Goal: Task Accomplishment & Management: Complete application form

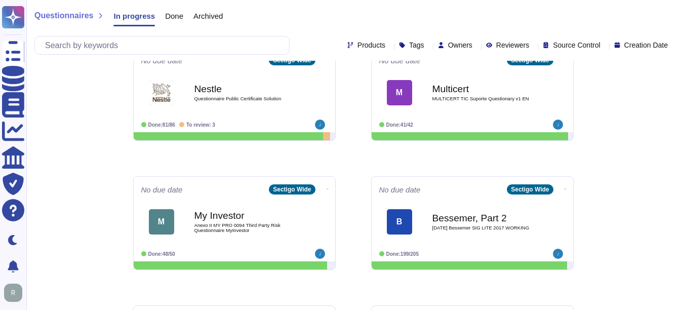
scroll to position [152, 0]
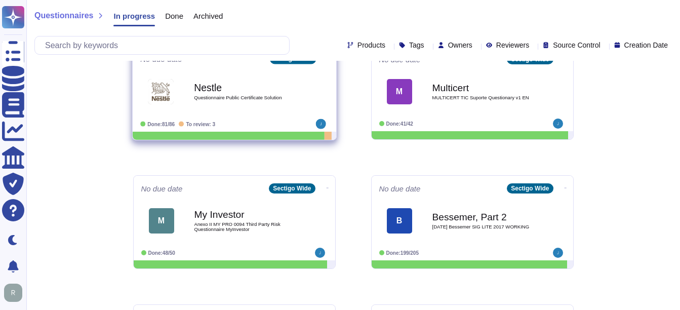
click at [212, 83] on b "Nestle" at bounding box center [245, 88] width 102 height 10
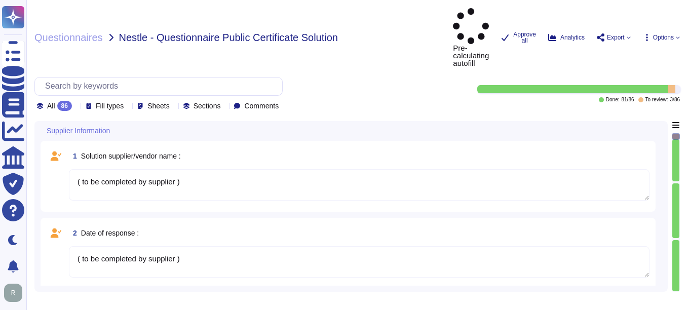
type textarea "( to be completed by supplier )"
type textarea "As of [DATE], the Company had approximately 270 employees, with a distribution …"
type textarea "Roughly ten employees"
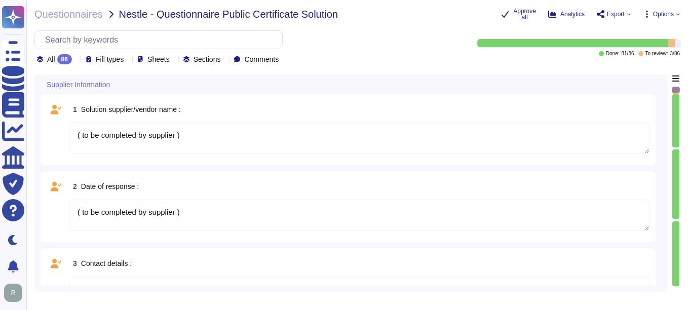
type textarea "( to be completed by supplier )"
type textarea "As of [DATE], the Company had approximately 270 employees, with a distribution …"
type textarea "Roughly ten employees"
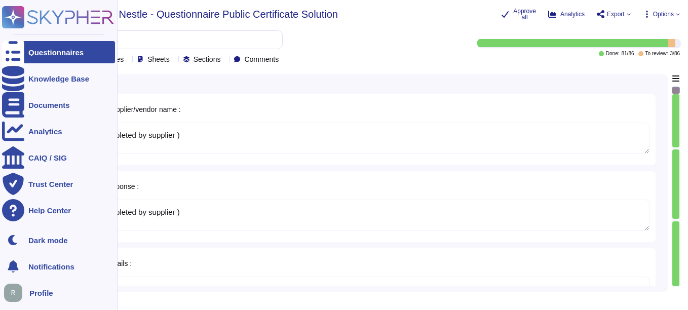
click at [23, 48] on div at bounding box center [13, 52] width 22 height 22
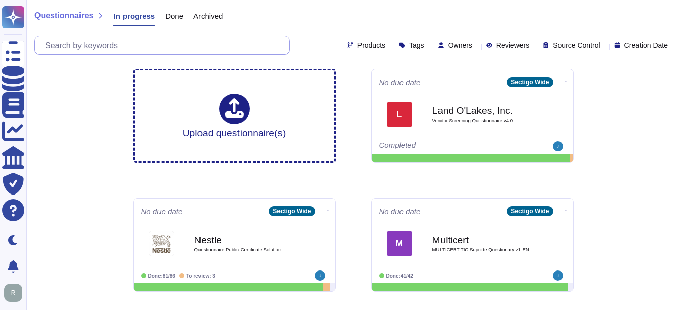
click at [138, 47] on input "text" at bounding box center [164, 45] width 249 height 18
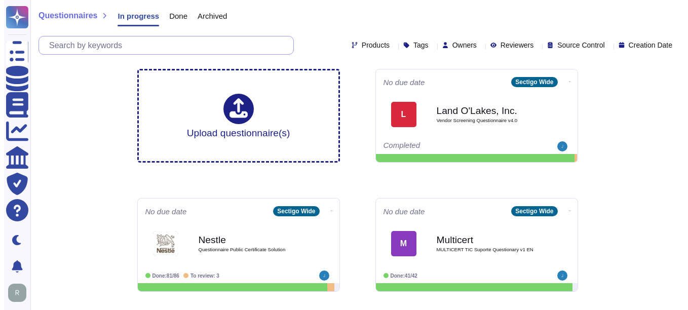
paste input "El Camino"
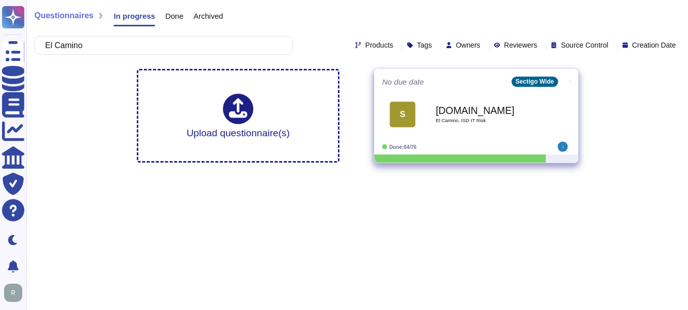
type input "El Camino"
click at [482, 115] on b "[DOMAIN_NAME]" at bounding box center [487, 110] width 102 height 10
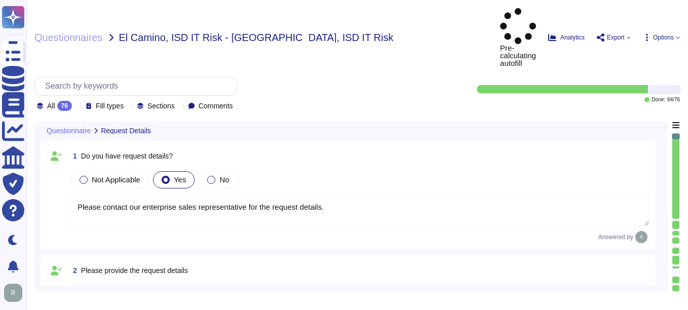
type textarea "Please contact our enterprise sales representative for the request details."
type textarea "Yes, we are aware of the current situation. Since [DATE], [GEOGRAPHIC_DATA] has…"
type textarea "The current situation includes the following points: - There are no significant…"
click at [76, 106] on icon at bounding box center [76, 106] width 0 height 0
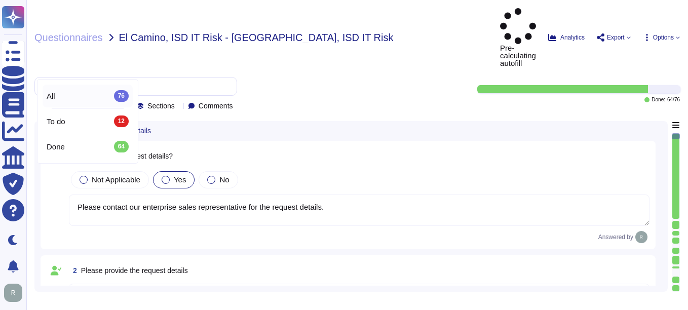
click at [77, 92] on div "All 76" at bounding box center [88, 95] width 82 height 11
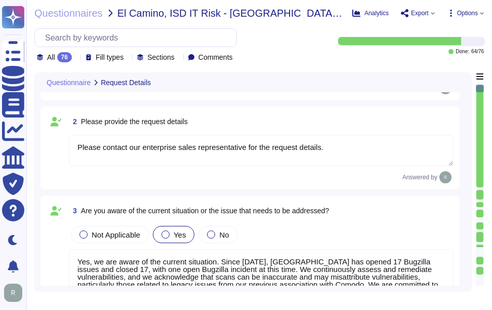
type textarea "Yes, we have a clear understanding of the project's objectives. The primary goa…"
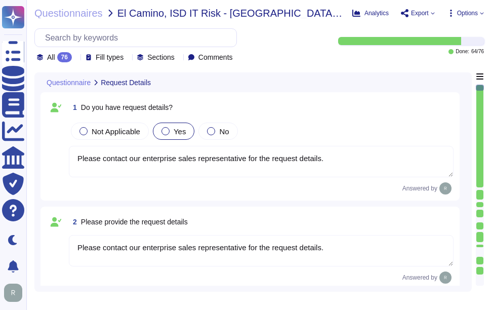
click at [76, 58] on icon at bounding box center [76, 58] width 0 height 0
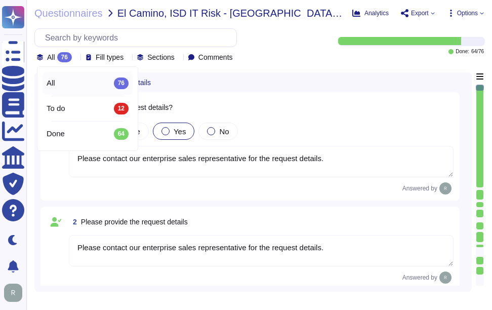
click at [76, 58] on icon at bounding box center [76, 58] width 0 height 0
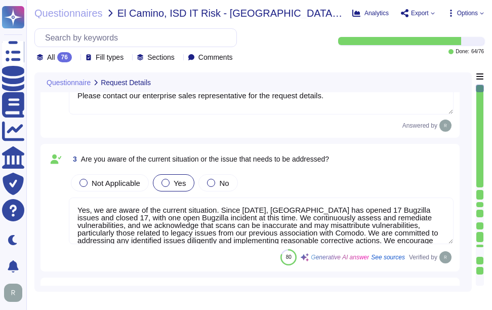
type textarea "Yes, we have a clear understanding of the project's objectives. The primary goa…"
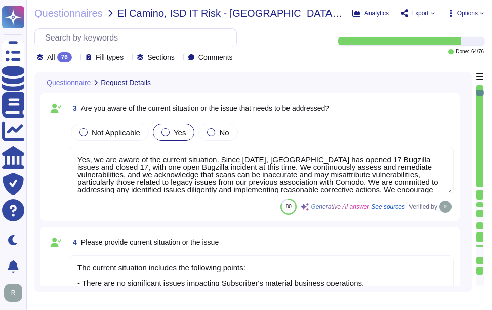
type textarea "The project goals include achieving all KPI goals, creating a progressive work …"
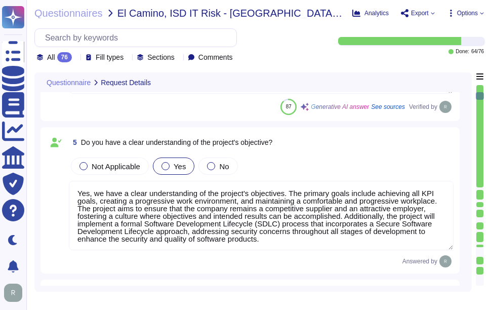
type textarea "Yes, the application is designed for the management of digital identity solutio…"
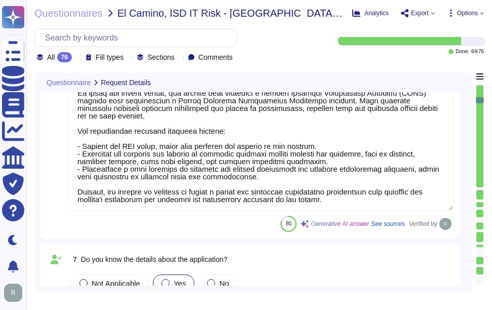
type textarea "Sectigo offers a comprehensive Software as a Service (SaaS) solution for certif…"
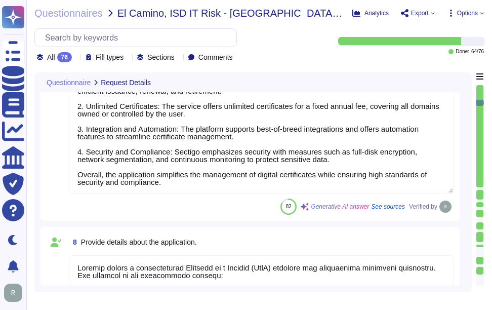
type textarea "The applicable type of service is Software as a Service (SaaS)."
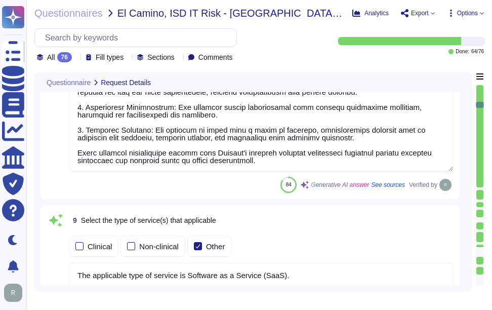
type textarea "Sectigo is a leading provider of digital certificates and automated Certificate…"
type textarea "Access to the service is managed by the customers themselves, using their prefe…"
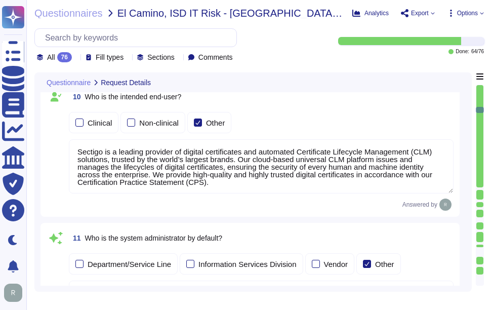
type textarea "The solution supports exporting data in usable, non-proprietary formats such as…"
type textarea "Sectigo may archive certain information, including audit data, certificate appl…"
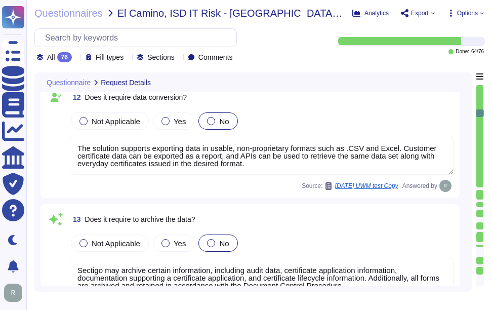
type textarea "Yes, training will be necessary due to significant changes in end-user workflow…"
type textarea "The server infrastructure currently in use includes internal, company-owned ser…"
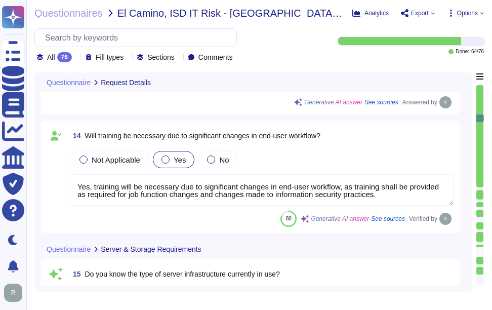
type textarea "We provide two deployment models: 1. Software as a Service (SaaS) hosted in Goo…"
type textarea "- Sectigo's server monitoring tools are configured to monitor server health and…"
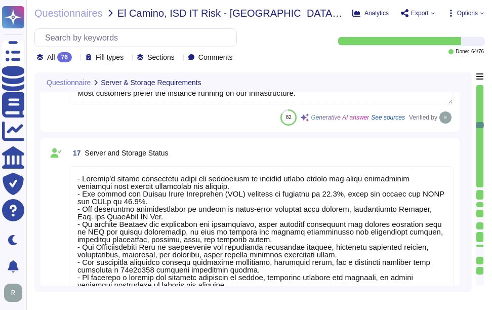
type textarea "- Sectigo's server monitoring tools are configured to monitor server health and…"
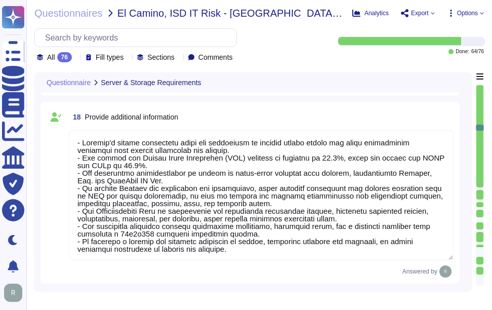
type textarea "Our service is deployed as a Software as a Service (SaaS), which means it is ho…"
type textarea "The operating systems used are Linux-based systems, including variants such as …"
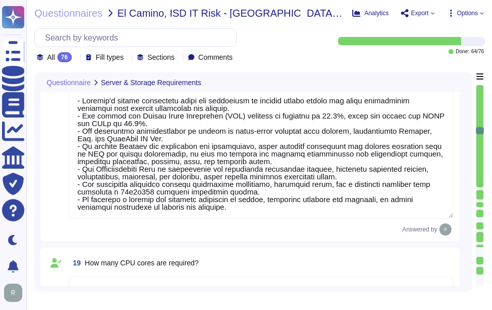
type textarea "Our company enforces system hardening standards for servers, workstations, and …"
type textarea "Yes, we require a business continuity, disaster recovery, and high availability…"
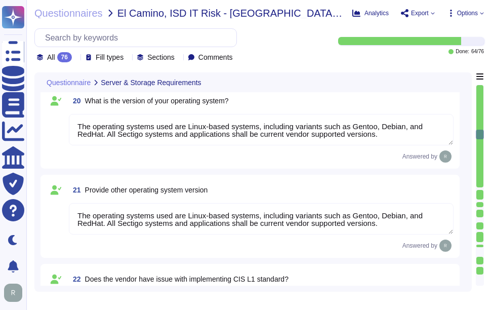
type textarea "Please contact your enterprise sales representative."
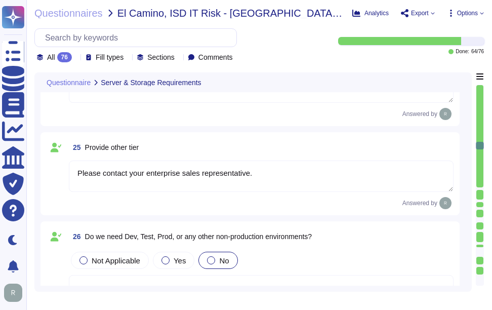
type textarea "The databases within our environment include Oracle and PostgreSQL."
type textarea "Our service is deployed as a Software as a Service (SaaS), which means it is ho…"
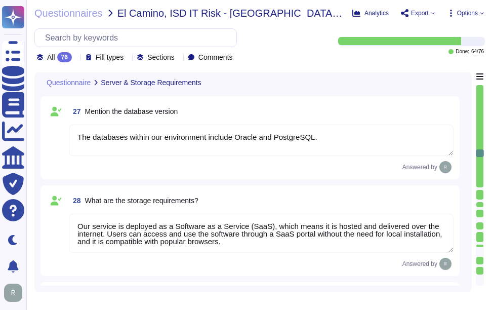
type textarea "Third-party applications are upgraded or patched regularly through a structured…"
type textarea "Yes, there is a documented decommissioning and destruction policy, standard, an…"
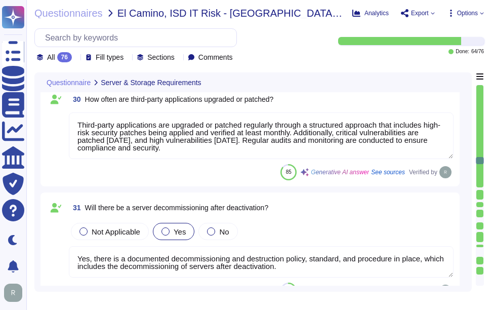
scroll to position [3798, 0]
type textarea "Please refer the KB -[URL][DOMAIN_NAME]"
type textarea "The requirement for enabling a new port for the project will depend on the spec…"
type textarea "Certificates on the endpoints are managed through our automated solution that s…"
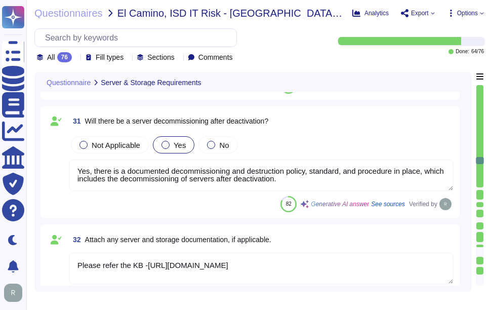
scroll to position [3899, 0]
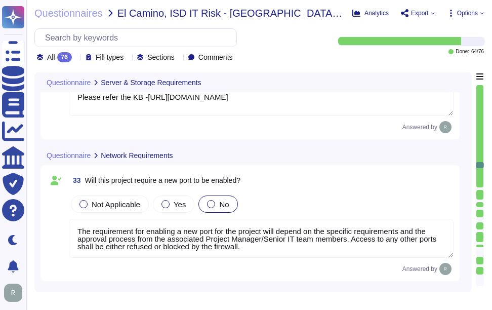
type textarea "No."
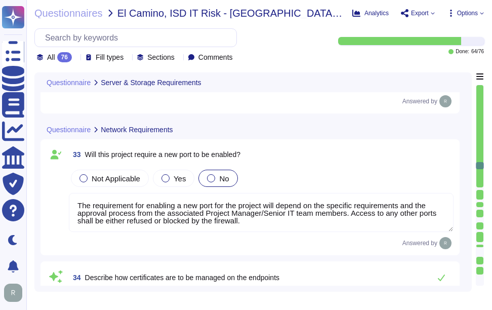
scroll to position [4051, 0]
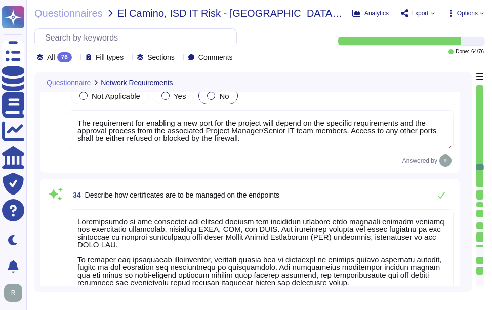
type textarea "No. Simple connectivity to our SaaS portal is sufficient. Services will be acce…"
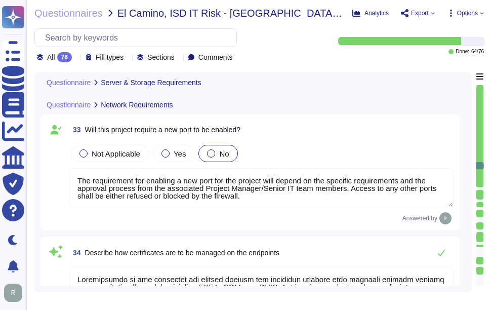
type textarea "Third-party applications are upgraded or patched regularly through a structured…"
type textarea "Yes, there is a documented decommissioning and destruction policy, standard, an…"
type textarea "Please refer the KB -[URL][DOMAIN_NAME]"
drag, startPoint x: 88, startPoint y: 129, endPoint x: 282, endPoint y: 130, distance: 194.0
click at [282, 130] on div "33 Will this project require a new port to be enabled?" at bounding box center [261, 130] width 385 height 18
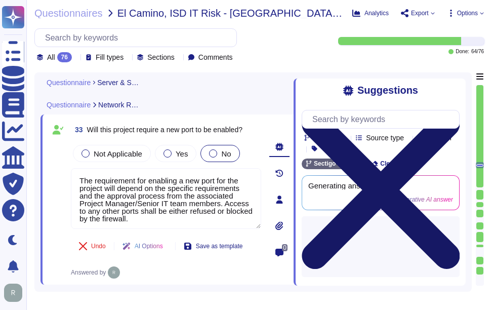
click at [453, 88] on icon at bounding box center [381, 190] width 158 height 211
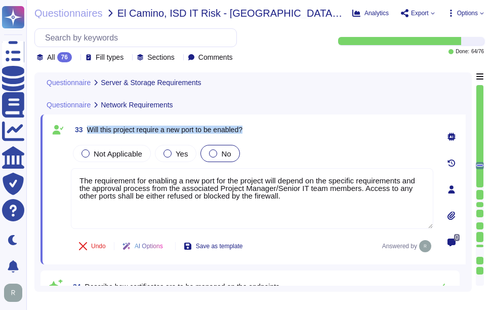
drag, startPoint x: 87, startPoint y: 127, endPoint x: 305, endPoint y: 135, distance: 218.4
click at [305, 135] on div "33 Will this project require a new port to be enabled?" at bounding box center [252, 130] width 363 height 18
